Goal: Task Accomplishment & Management: Complete application form

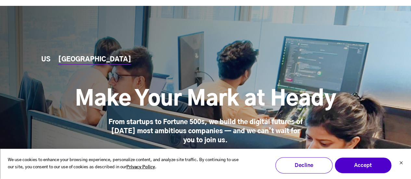
scroll to position [78, 0]
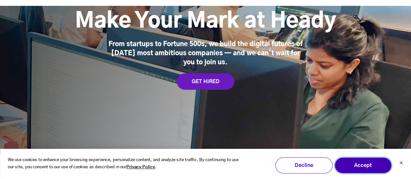
click at [364, 163] on button "Accept" at bounding box center [362, 165] width 57 height 16
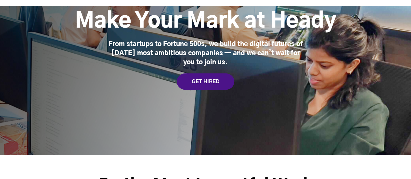
drag, startPoint x: 238, startPoint y: 91, endPoint x: 219, endPoint y: 75, distance: 24.8
click at [219, 75] on div "US [GEOGRAPHIC_DATA] Make Your Mark at [GEOGRAPHIC_DATA] From startups to Fortu…" at bounding box center [205, 38] width 411 height 233
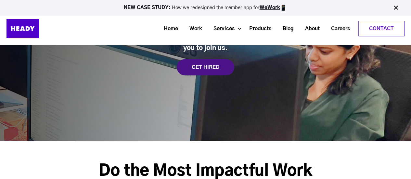
click at [218, 69] on div "GET HIRED" at bounding box center [206, 67] width 58 height 16
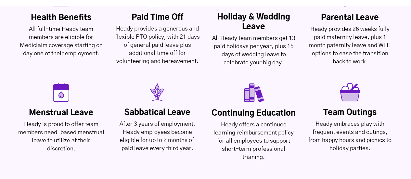
scroll to position [1754, 0]
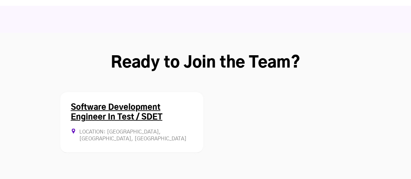
click at [146, 103] on link "Software Development Engineer In Test / SDET" at bounding box center [117, 112] width 92 height 18
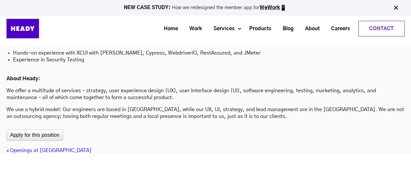
scroll to position [2023, 0]
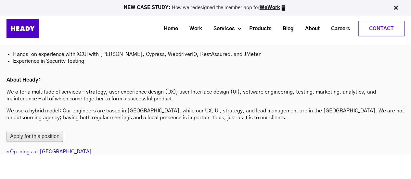
click at [31, 131] on button "Apply for this position" at bounding box center [34, 136] width 57 height 11
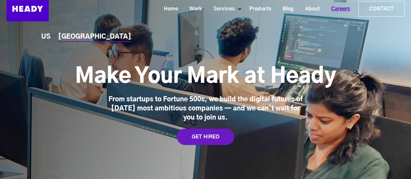
scroll to position [0, 0]
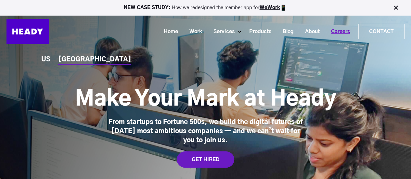
click at [343, 29] on link "Careers" at bounding box center [338, 32] width 30 height 12
